Goal: Obtain resource: Obtain resource

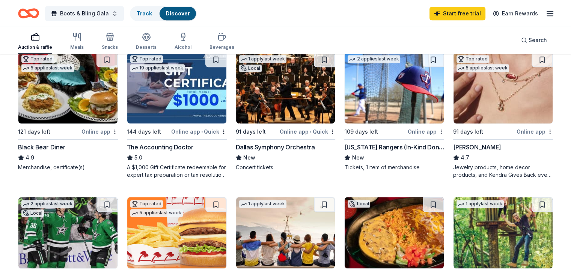
scroll to position [376, 0]
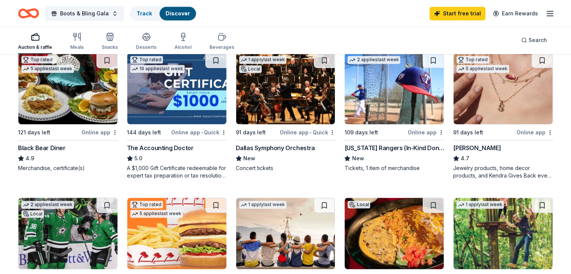
click at [381, 146] on div "[US_STATE] Rangers (In-Kind Donation)" at bounding box center [394, 147] width 100 height 9
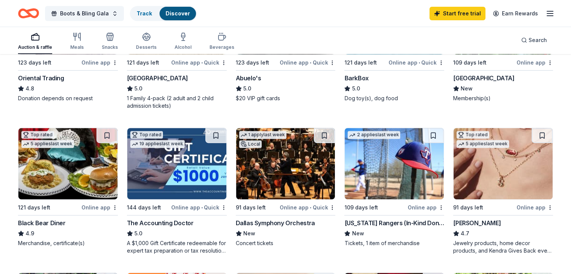
scroll to position [300, 0]
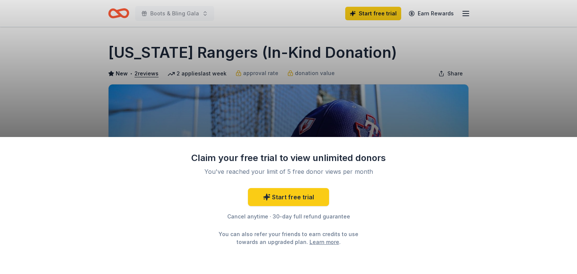
click at [511, 72] on div "Claim your free trial to view unlimited donors You've reached your limit of 5 f…" at bounding box center [288, 137] width 577 height 274
